Goal: Information Seeking & Learning: Learn about a topic

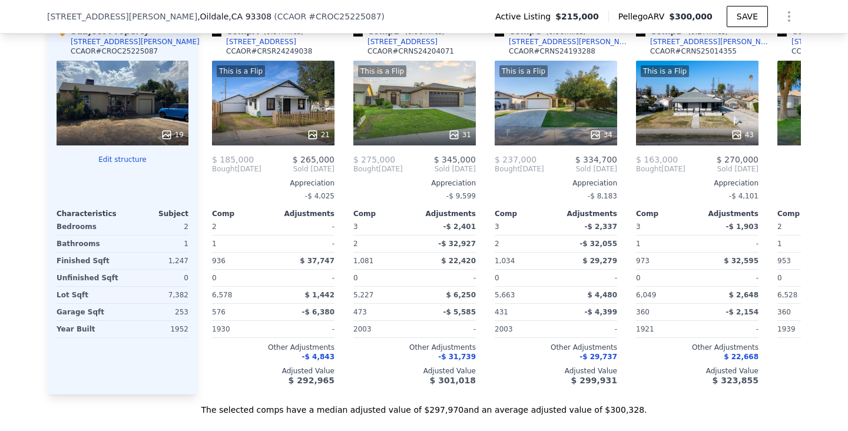
scroll to position [1427, 0]
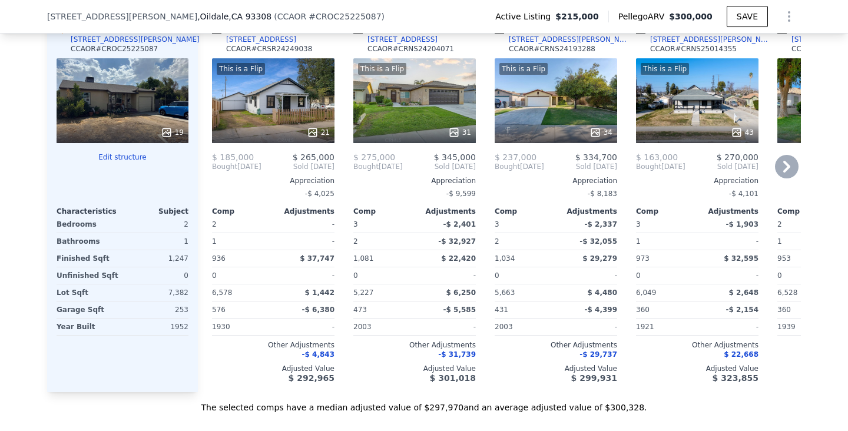
click at [263, 107] on div "This is a Flip 21" at bounding box center [273, 100] width 123 height 85
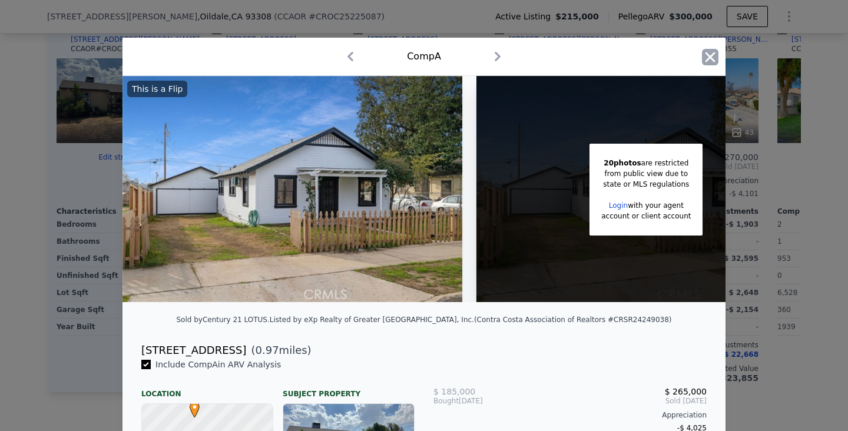
click at [712, 54] on icon "button" at bounding box center [710, 57] width 16 height 16
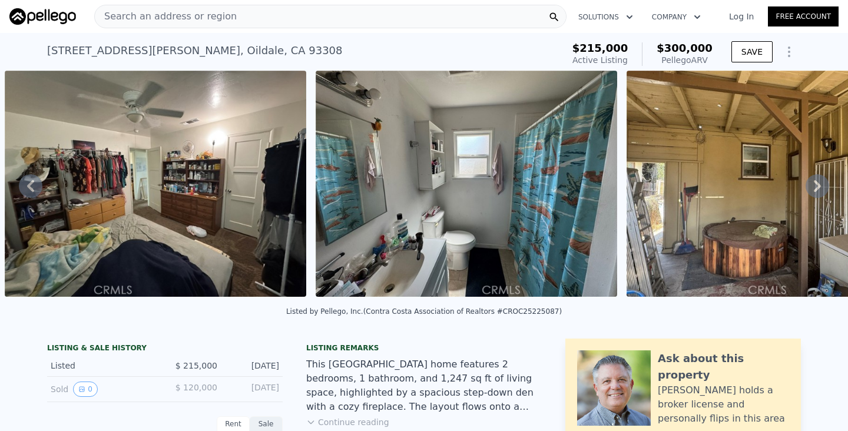
click at [348, 9] on div "Search an address or region" at bounding box center [330, 17] width 473 height 24
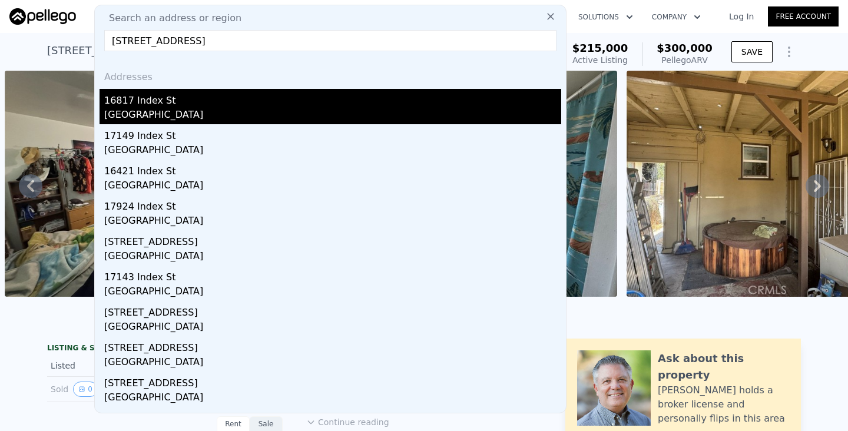
type input "[STREET_ADDRESS]"
click at [128, 101] on div "16817 Index St" at bounding box center [332, 98] width 457 height 19
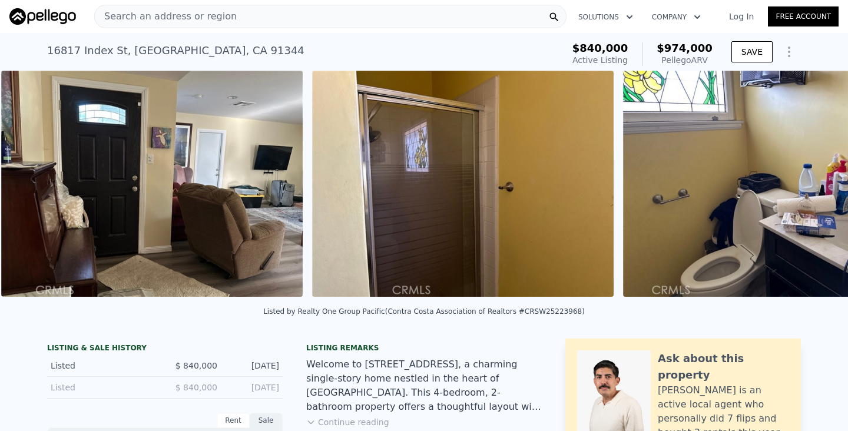
scroll to position [0, 4583]
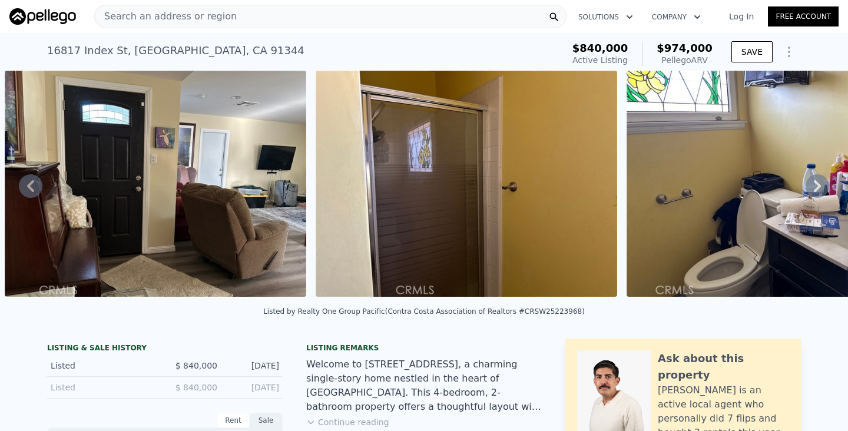
click at [348, 14] on div "Search an address or region" at bounding box center [330, 17] width 473 height 24
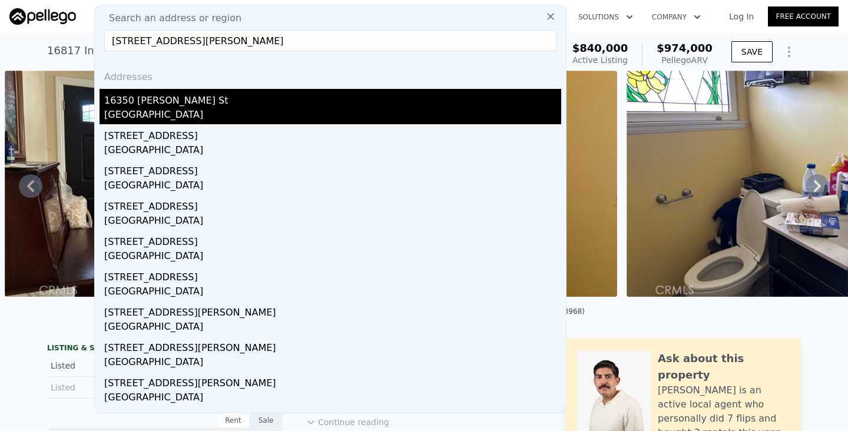
type input "[STREET_ADDRESS][PERSON_NAME]"
click at [210, 118] on div "[GEOGRAPHIC_DATA]" at bounding box center [332, 116] width 457 height 16
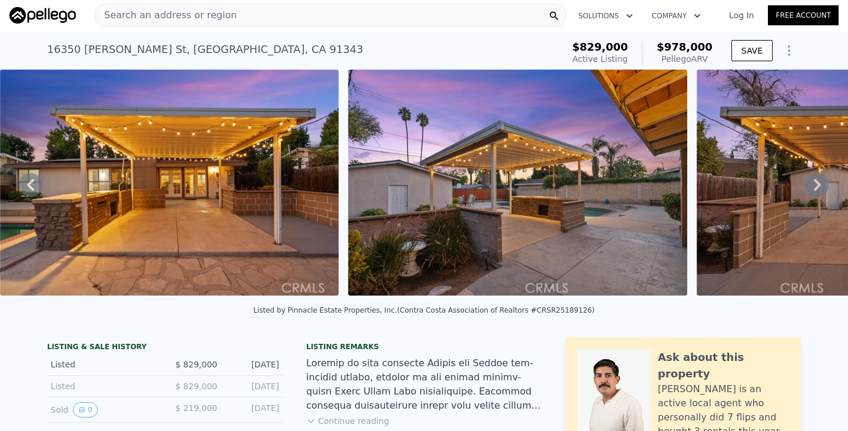
scroll to position [0, 2157]
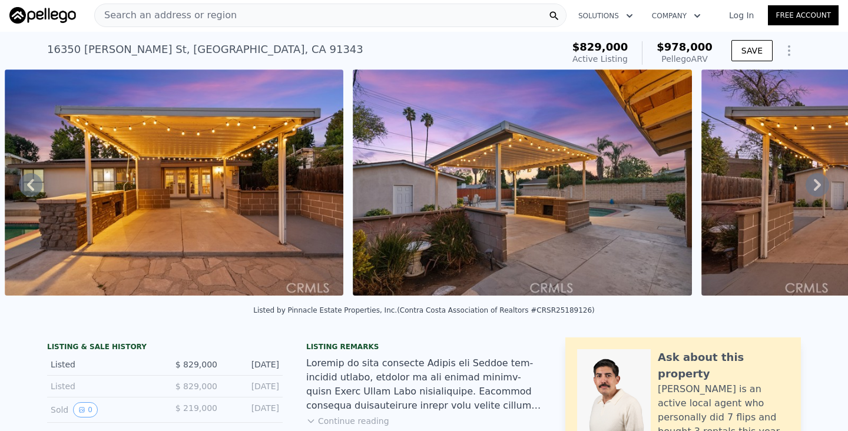
click at [426, 12] on div "Search an address or region" at bounding box center [330, 16] width 473 height 24
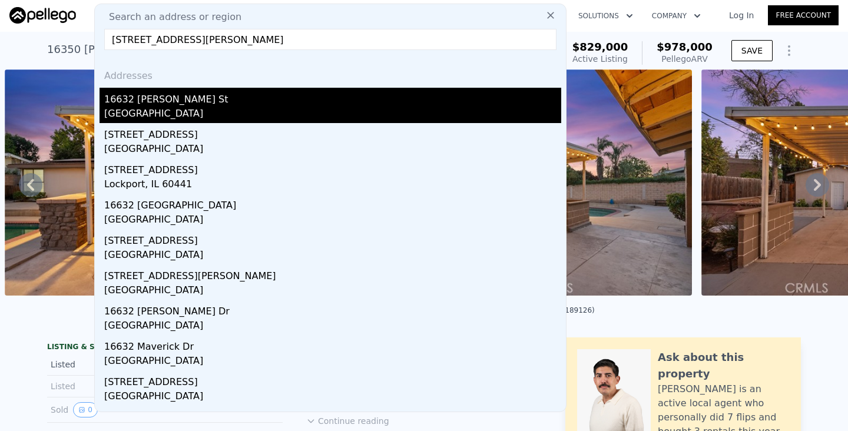
type input "[STREET_ADDRESS][PERSON_NAME]"
click at [148, 115] on div "[GEOGRAPHIC_DATA]" at bounding box center [332, 115] width 457 height 16
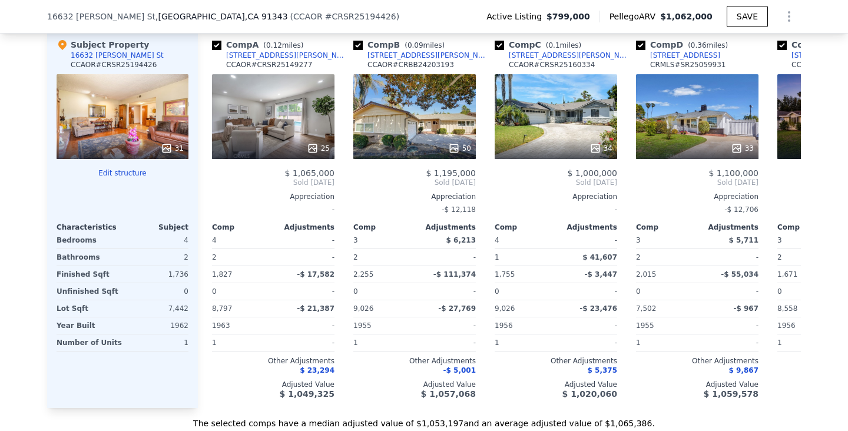
scroll to position [1426, 0]
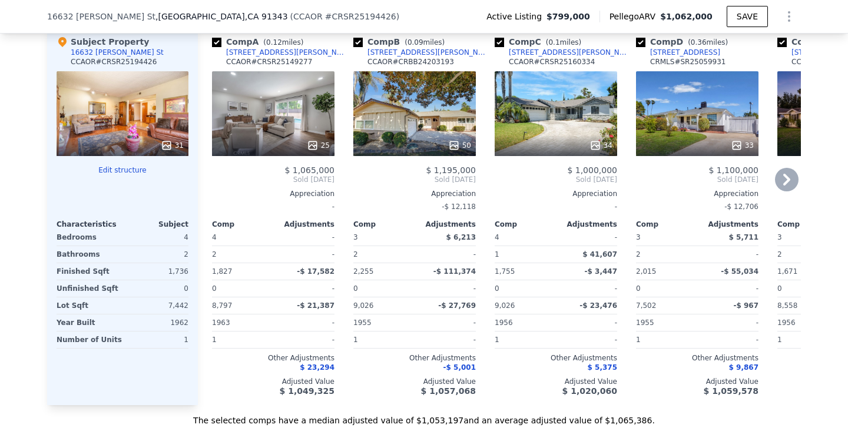
click at [291, 114] on div "25" at bounding box center [273, 113] width 123 height 85
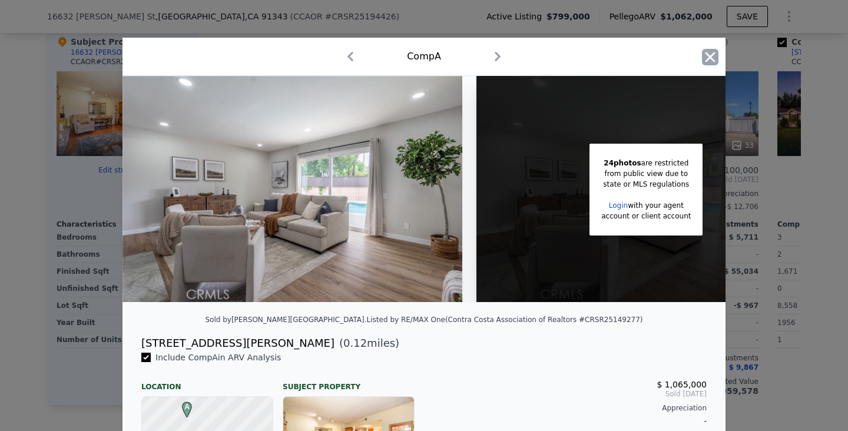
click at [716, 51] on icon "button" at bounding box center [710, 57] width 16 height 16
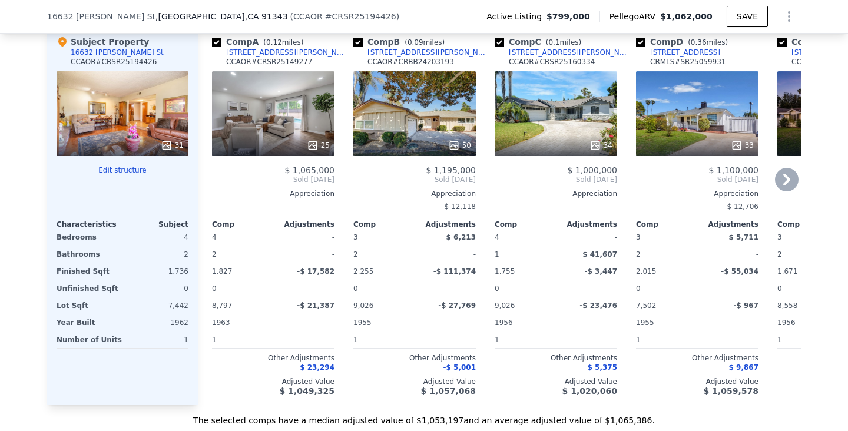
click at [439, 111] on div "50" at bounding box center [415, 113] width 123 height 85
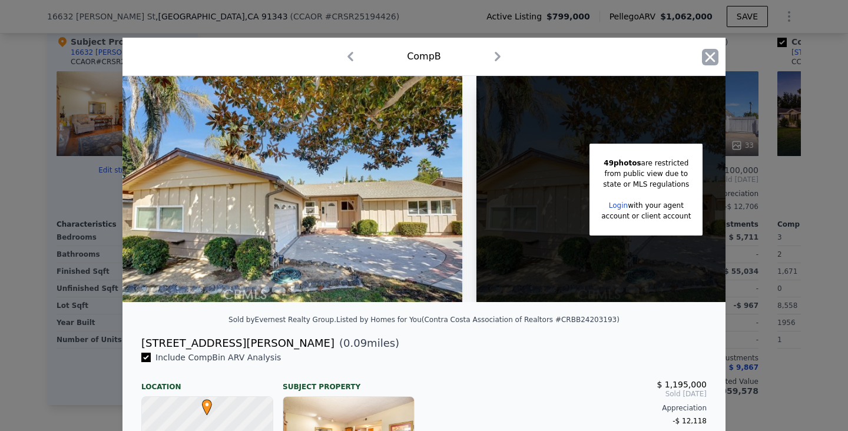
click at [712, 53] on icon "button" at bounding box center [710, 57] width 16 height 16
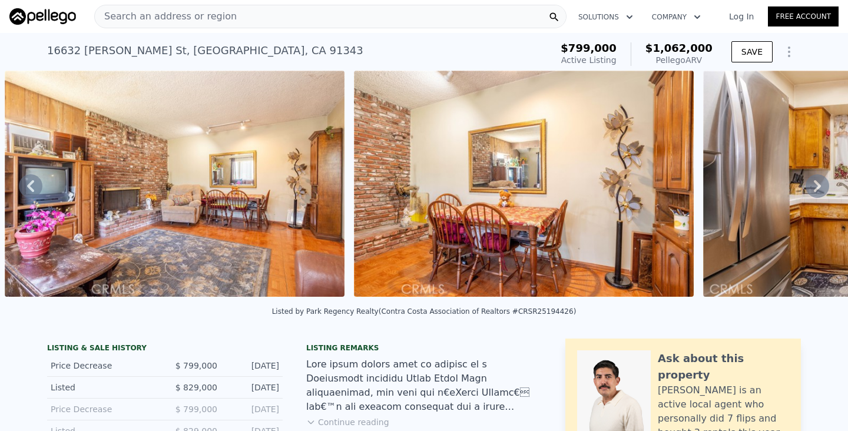
click at [357, 16] on div "Search an address or region" at bounding box center [330, 17] width 473 height 24
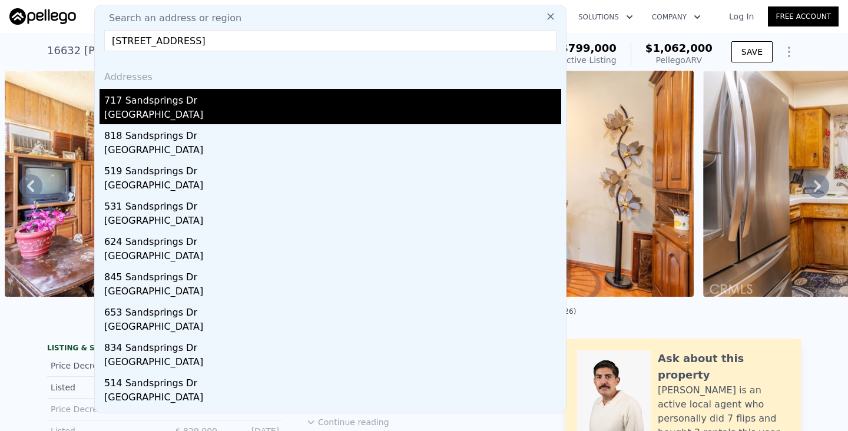
type input "[STREET_ADDRESS]"
click at [111, 104] on div "717 Sandsprings Dr" at bounding box center [332, 98] width 457 height 19
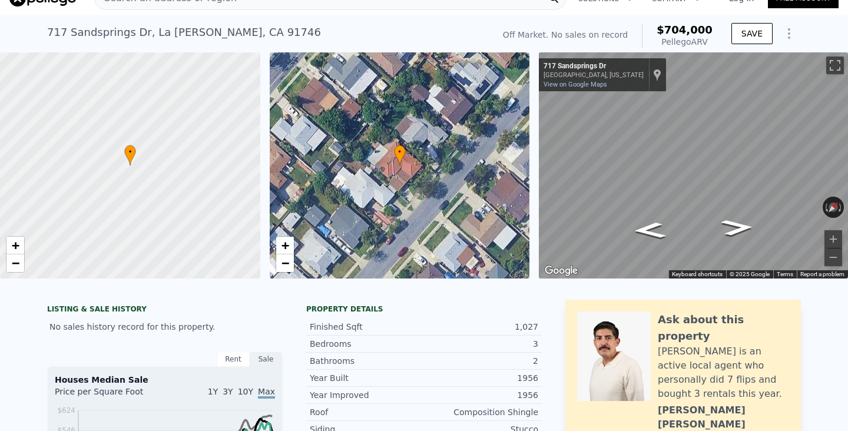
scroll to position [4, 0]
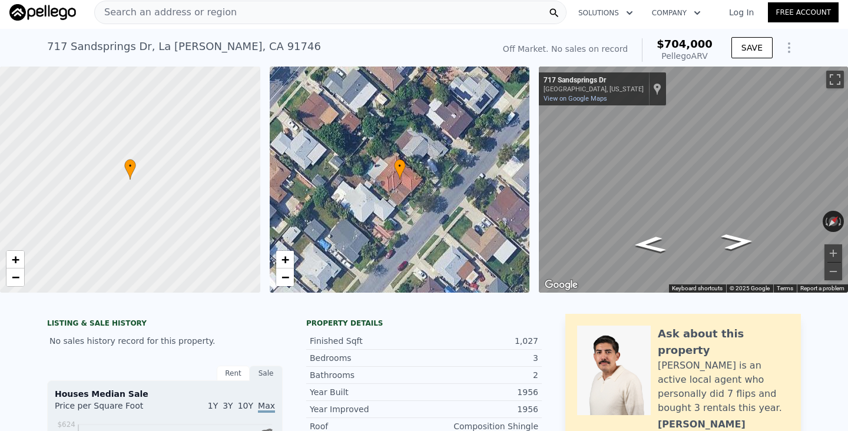
click at [359, 13] on div "Search an address or region" at bounding box center [330, 13] width 473 height 24
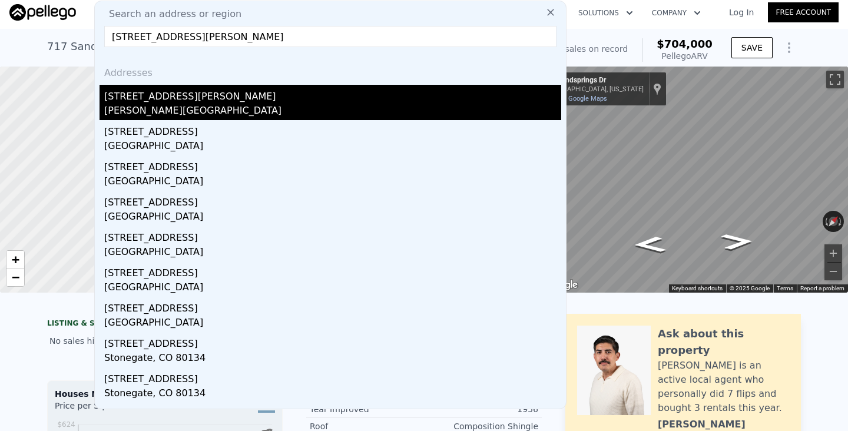
type input "[STREET_ADDRESS][PERSON_NAME]"
click at [151, 98] on div "[STREET_ADDRESS][PERSON_NAME]" at bounding box center [332, 94] width 457 height 19
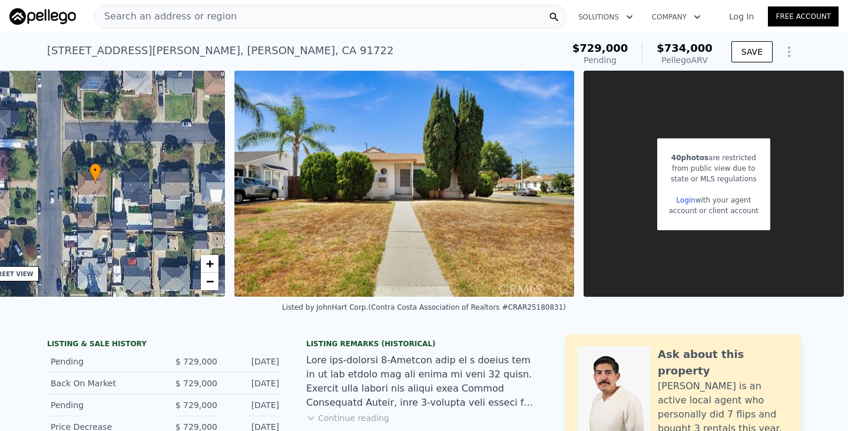
click at [257, 20] on div "Search an address or region" at bounding box center [330, 17] width 473 height 24
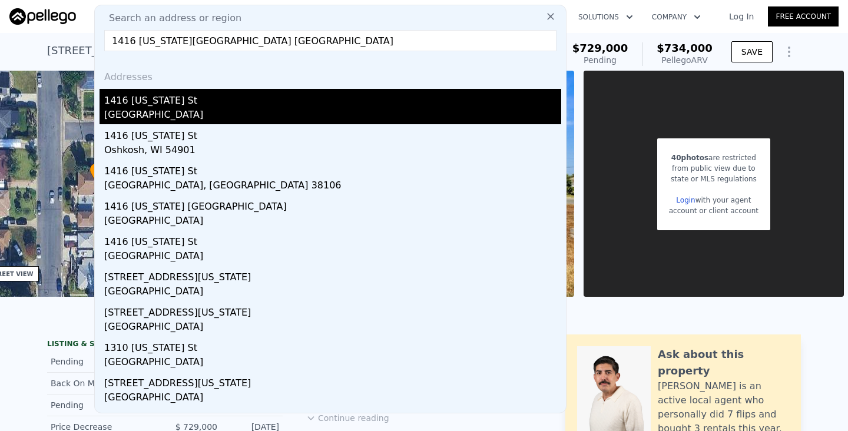
type input "1416 [US_STATE][GEOGRAPHIC_DATA] [GEOGRAPHIC_DATA]"
click at [124, 105] on div "1416 [US_STATE] St" at bounding box center [332, 98] width 457 height 19
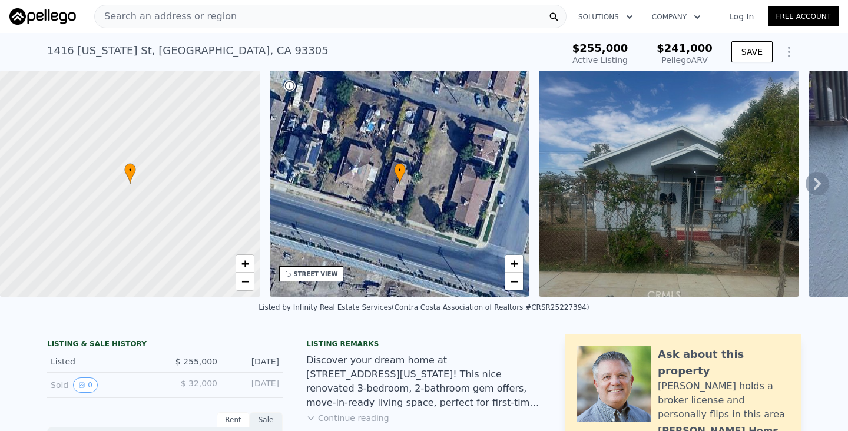
click at [376, 12] on div "Search an address or region" at bounding box center [330, 17] width 473 height 24
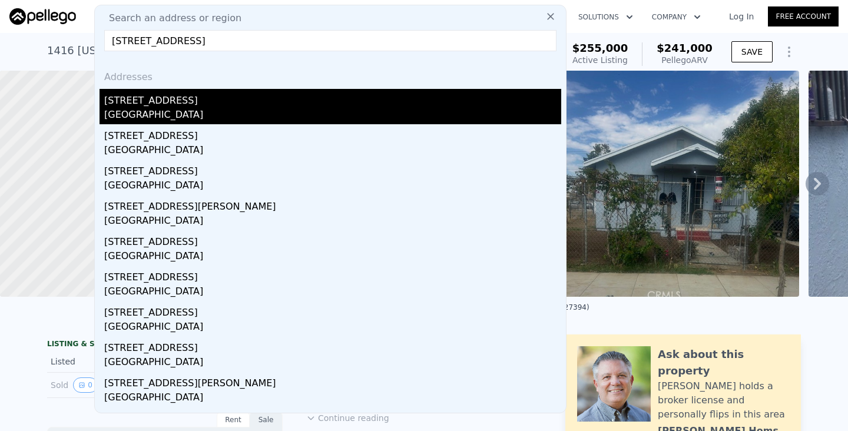
type input "[STREET_ADDRESS]"
click at [206, 110] on div "[GEOGRAPHIC_DATA]" at bounding box center [332, 116] width 457 height 16
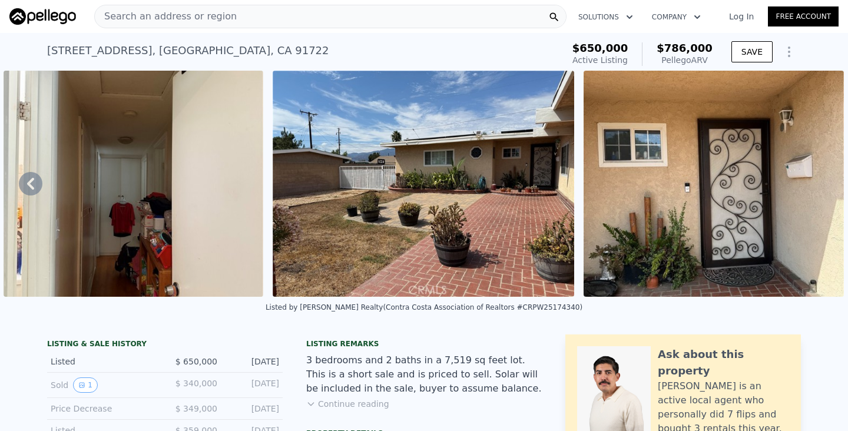
scroll to position [12, 0]
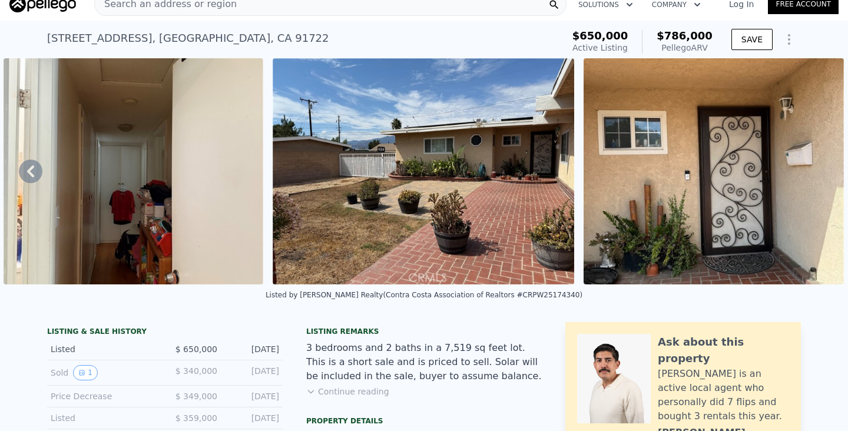
click at [405, 8] on div "Search an address or region" at bounding box center [330, 4] width 473 height 24
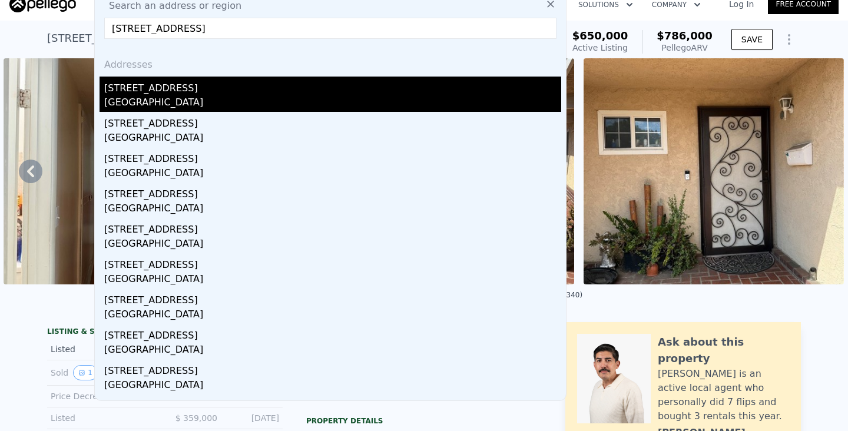
type input "[STREET_ADDRESS]"
click at [219, 98] on div "[GEOGRAPHIC_DATA]" at bounding box center [332, 103] width 457 height 16
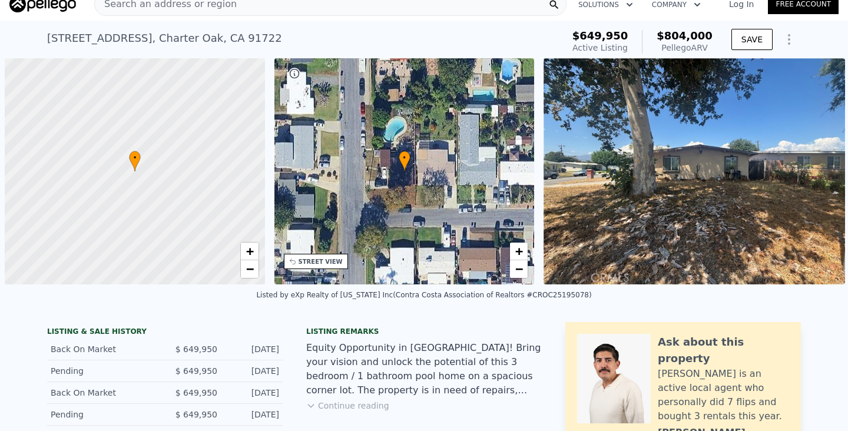
scroll to position [0, 5]
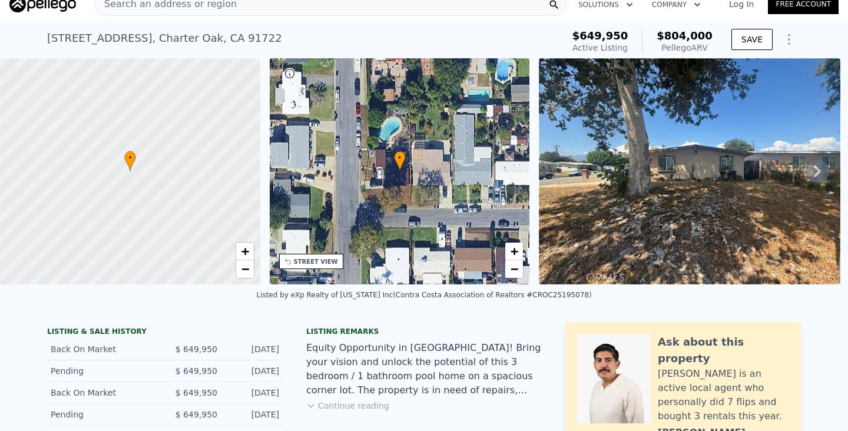
click at [392, 6] on div "Search an address or region" at bounding box center [330, 4] width 473 height 24
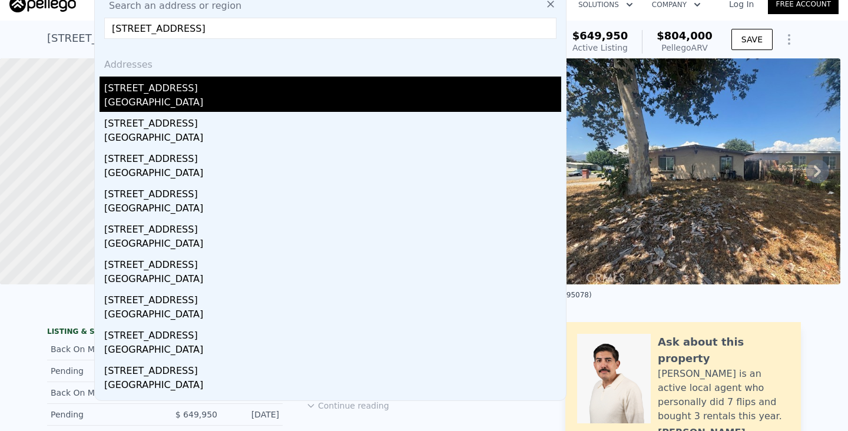
type input "[STREET_ADDRESS]"
click at [245, 98] on div "[GEOGRAPHIC_DATA]" at bounding box center [332, 103] width 457 height 16
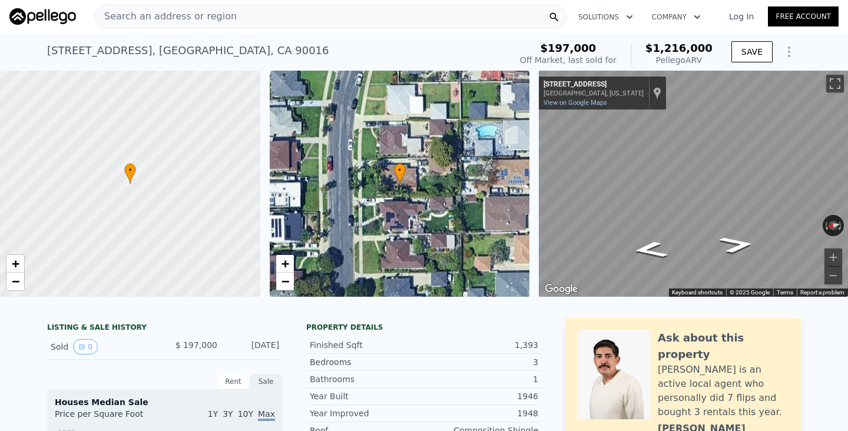
click at [363, 14] on div "Search an address or region" at bounding box center [330, 17] width 473 height 24
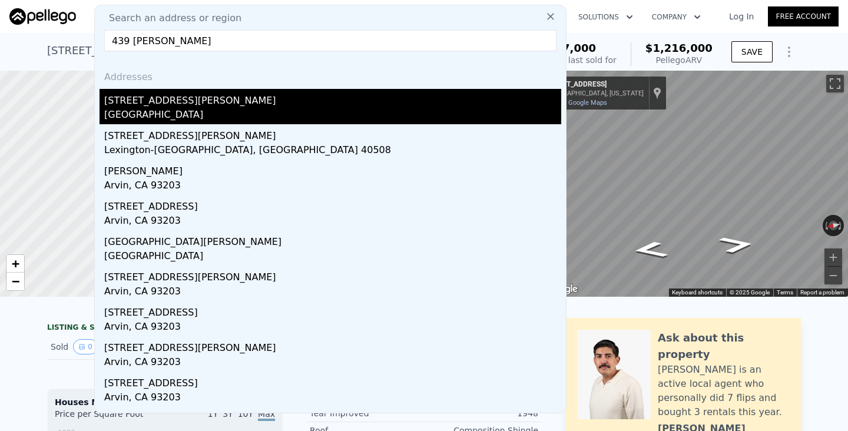
type input "439 [PERSON_NAME]"
click at [199, 110] on div "[GEOGRAPHIC_DATA]" at bounding box center [332, 116] width 457 height 16
type input "4"
type input "2"
type input "936"
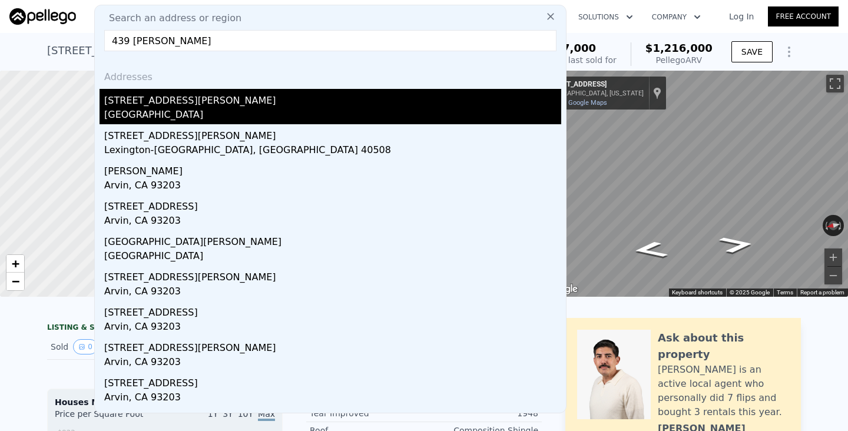
type input "1567"
type input "5227"
type input "7537"
type input "$ 300,000"
type input "4"
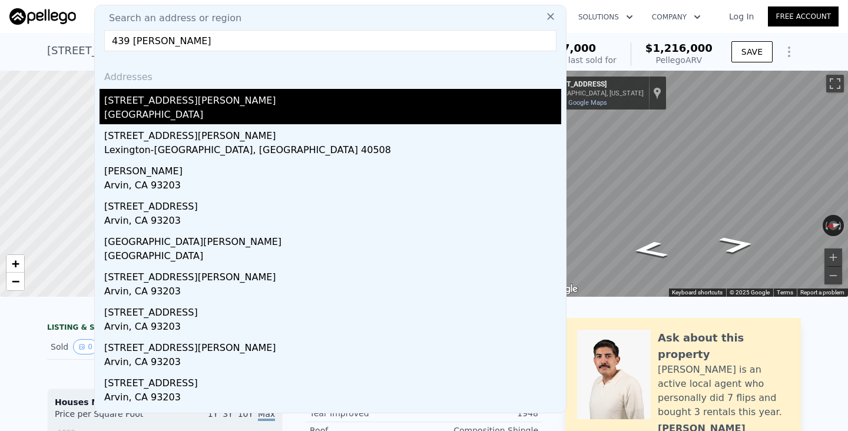
type input "$ 54,764"
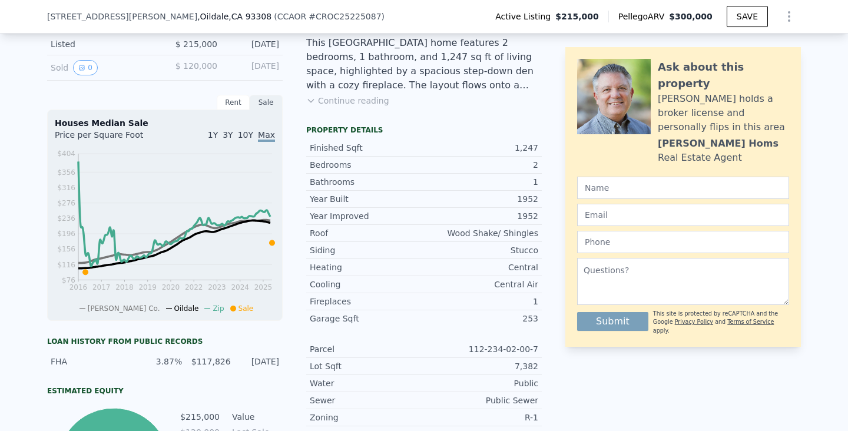
scroll to position [328, 0]
